Goal: Register for event/course

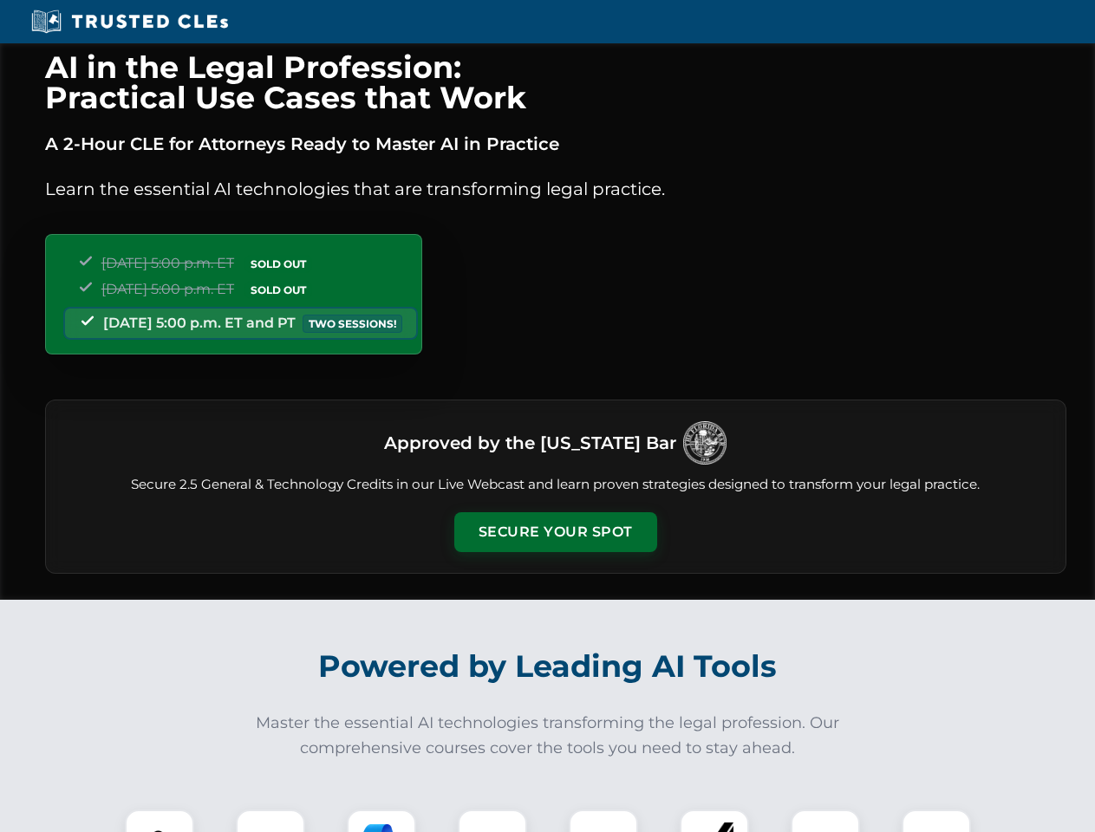
click at [555, 532] on button "Secure Your Spot" at bounding box center [555, 532] width 203 height 40
click at [159, 821] on img at bounding box center [159, 844] width 50 height 50
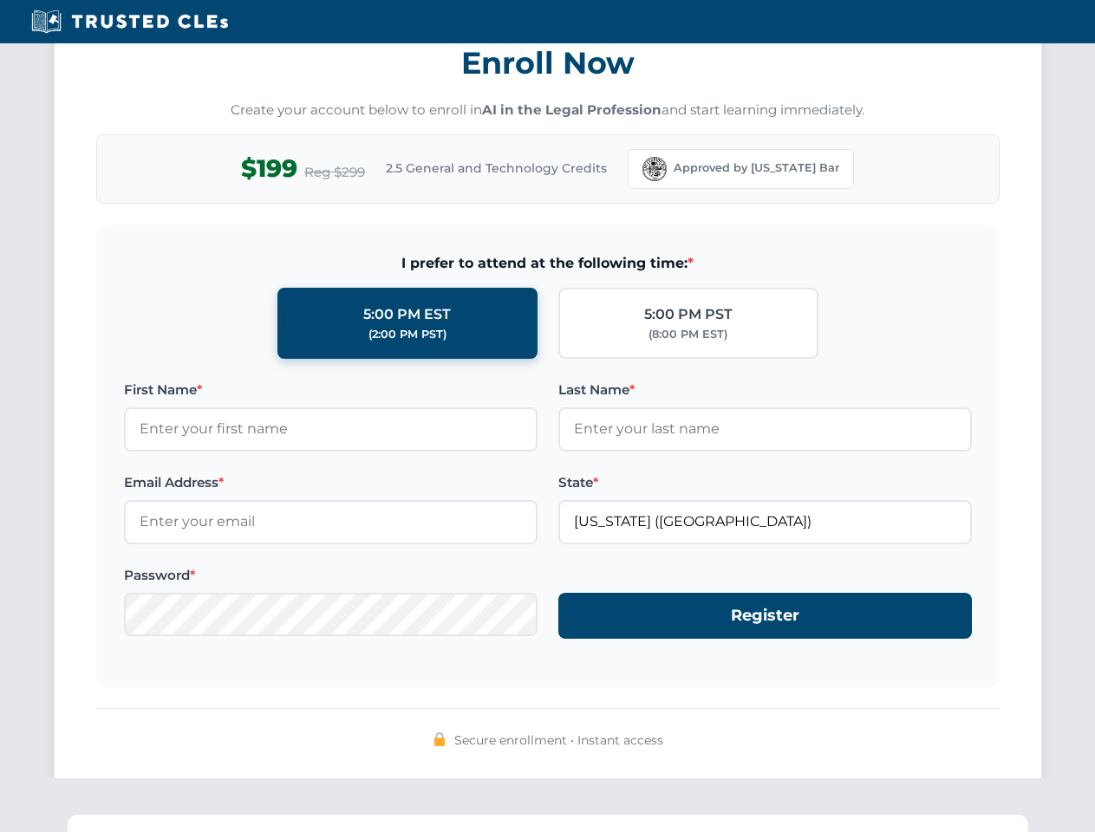
scroll to position [1701, 0]
